Goal: Information Seeking & Learning: Learn about a topic

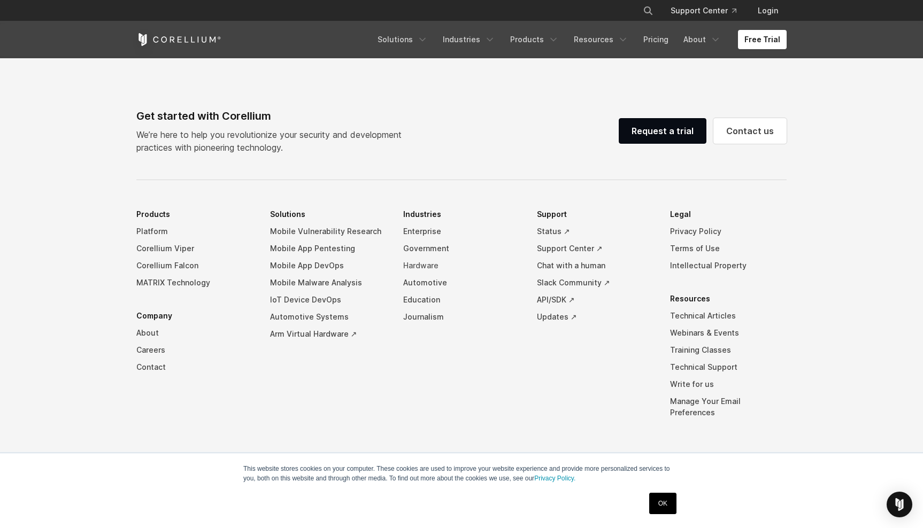
scroll to position [2499, 0]
click at [341, 258] on link "Mobile App Pentesting" at bounding box center [328, 249] width 117 height 17
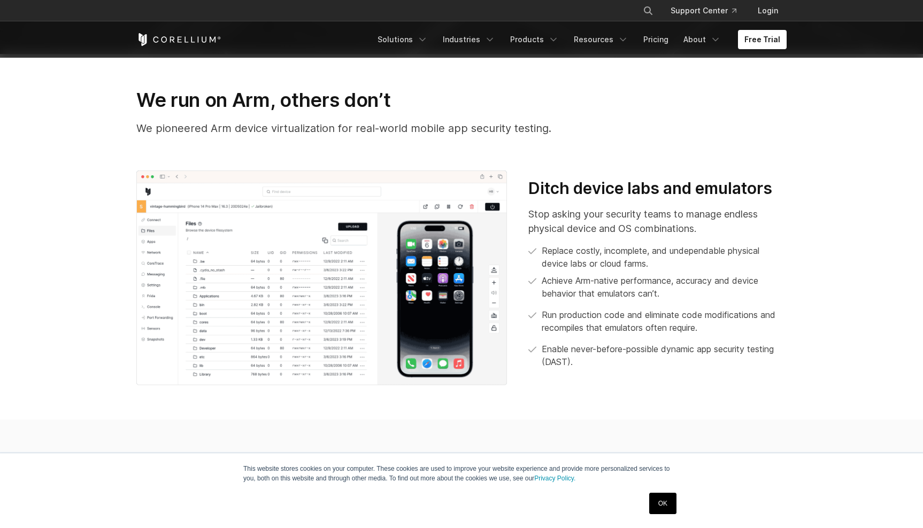
scroll to position [448, 0]
click at [660, 504] on link "OK" at bounding box center [662, 503] width 27 height 21
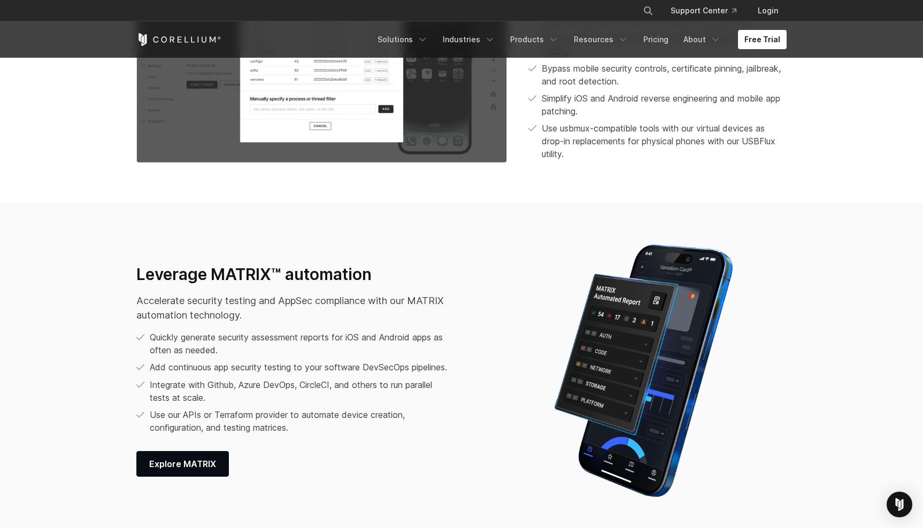
scroll to position [1278, 0]
click at [610, 44] on link "Resources" at bounding box center [600, 39] width 67 height 19
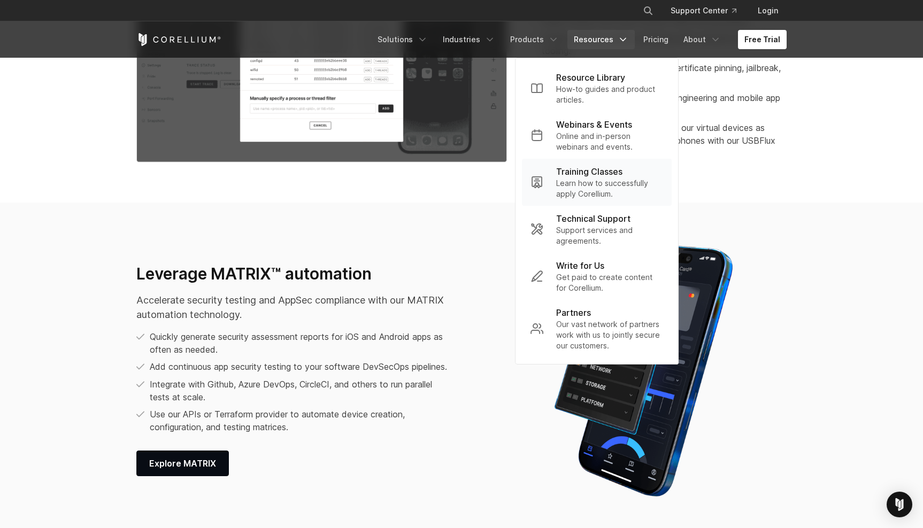
click at [598, 184] on p "Learn how to successfully apply Corellium." at bounding box center [609, 188] width 107 height 21
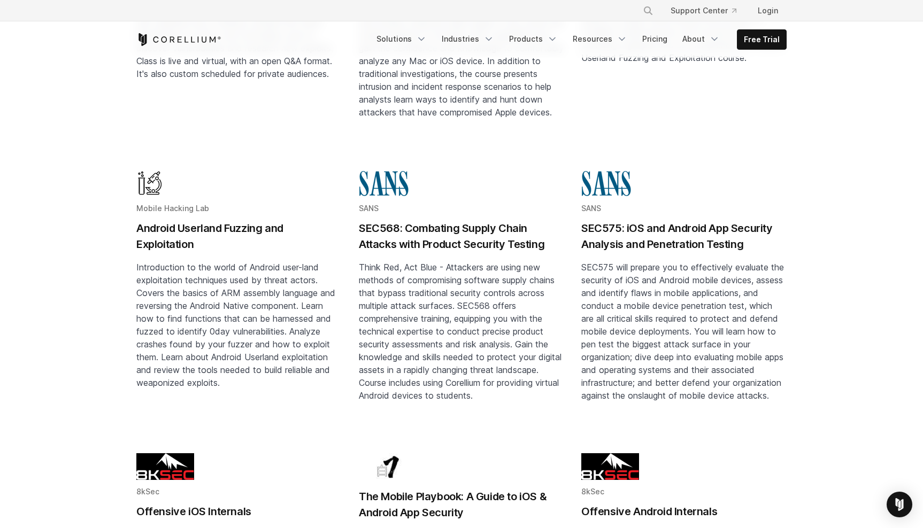
scroll to position [608, 0]
